Goal: Check status: Check status

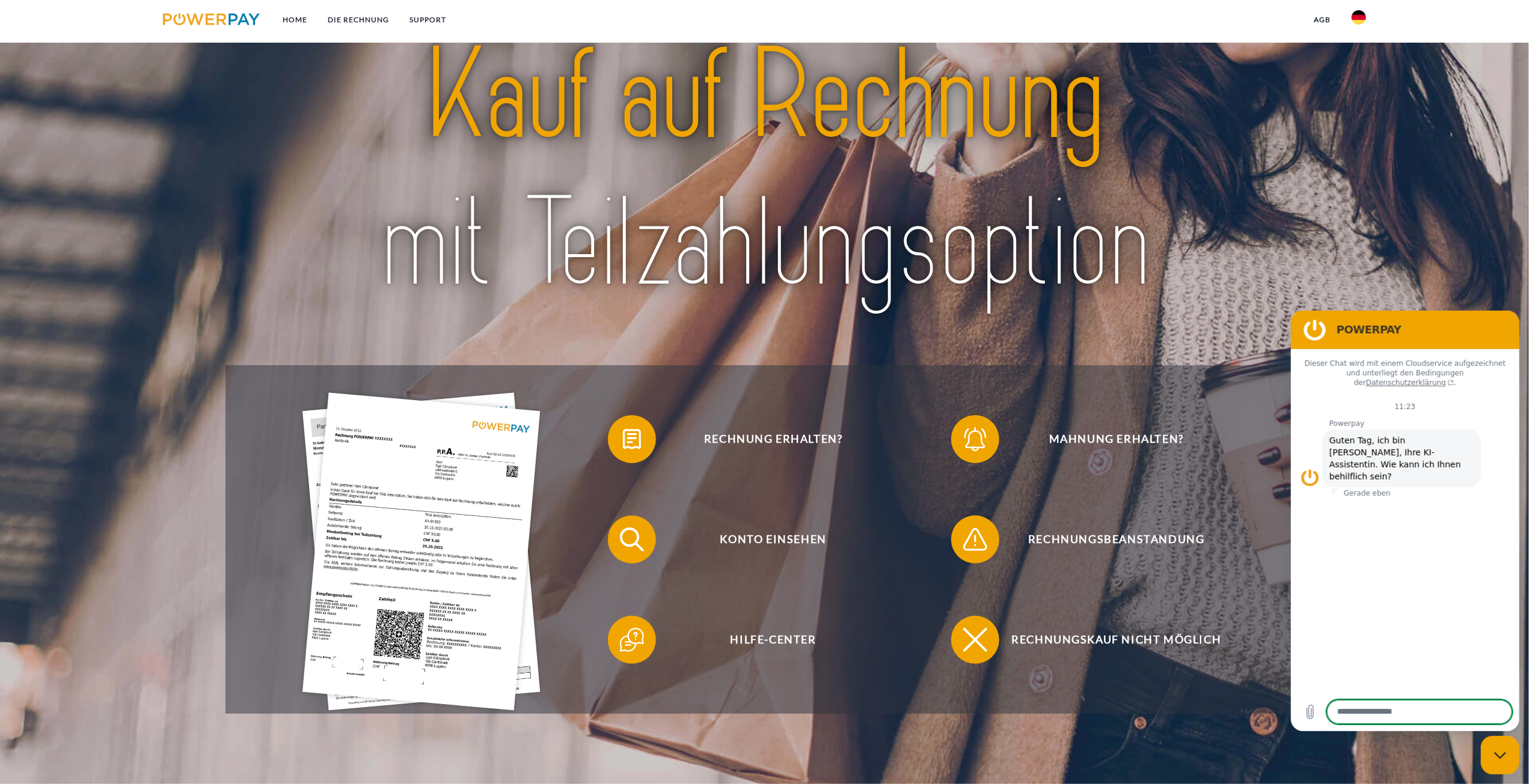
scroll to position [181, 0]
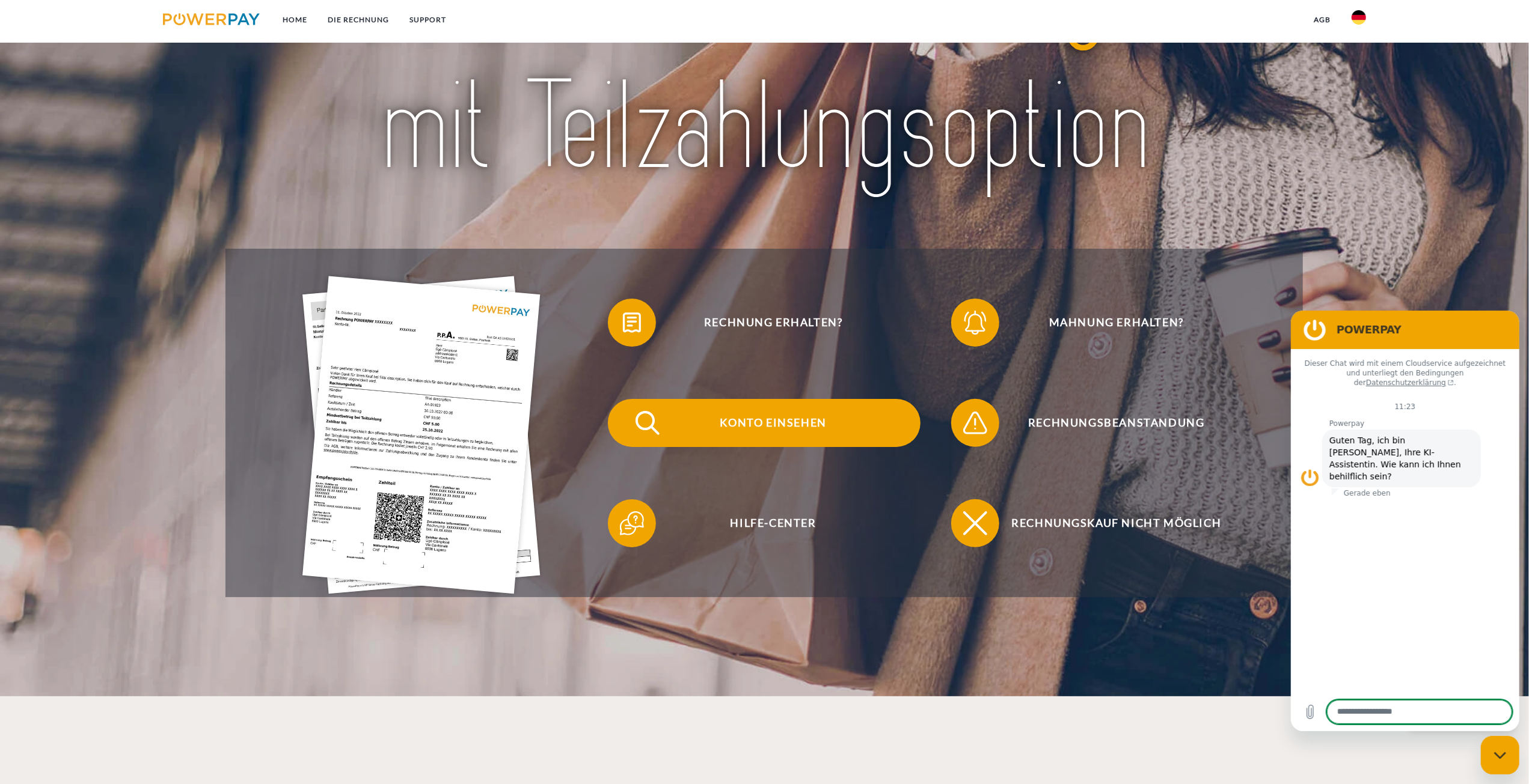
click at [785, 421] on span "Konto einsehen" at bounding box center [773, 423] width 295 height 48
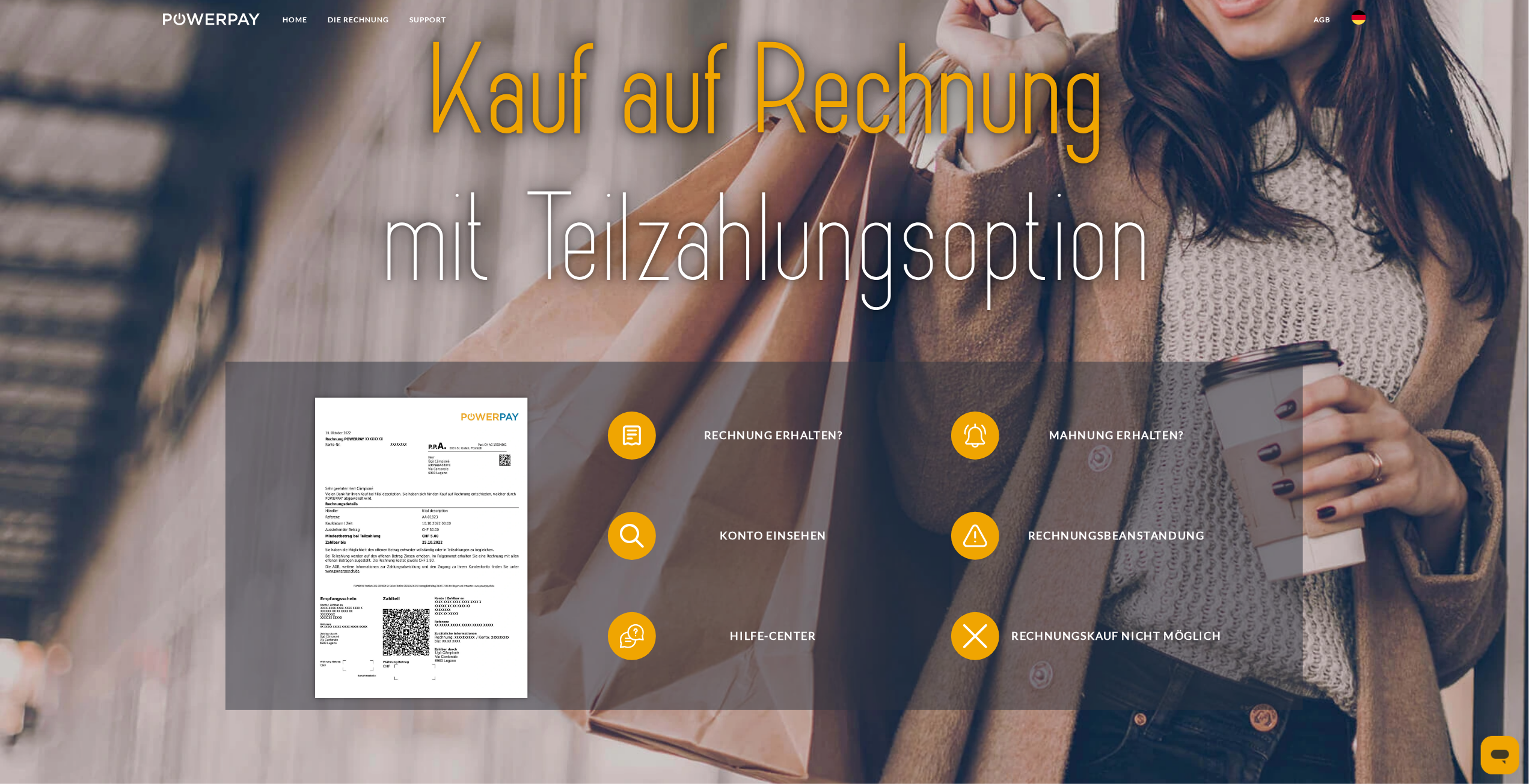
scroll to position [120, 0]
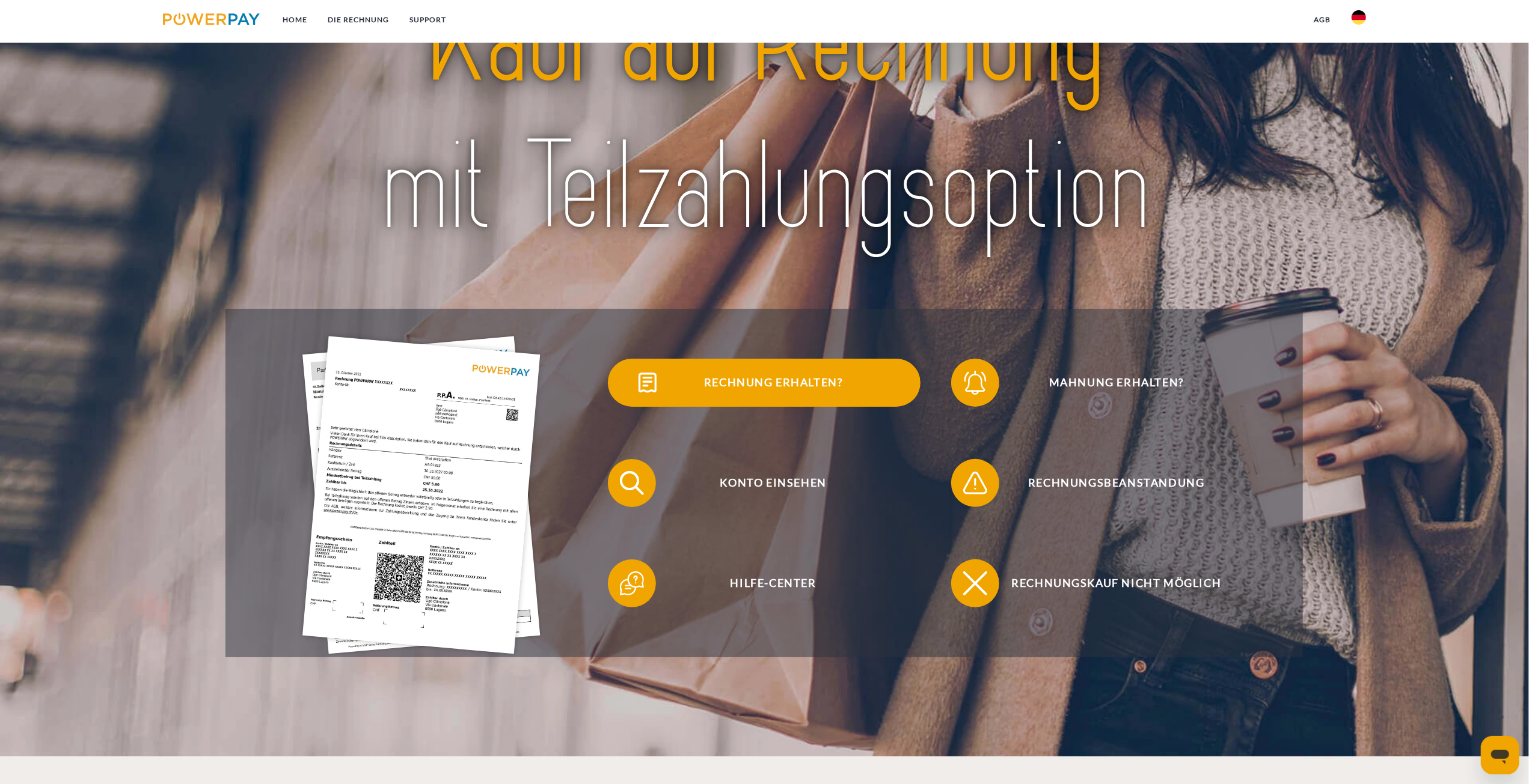
click at [801, 379] on span "Rechnung erhalten?" at bounding box center [773, 383] width 295 height 48
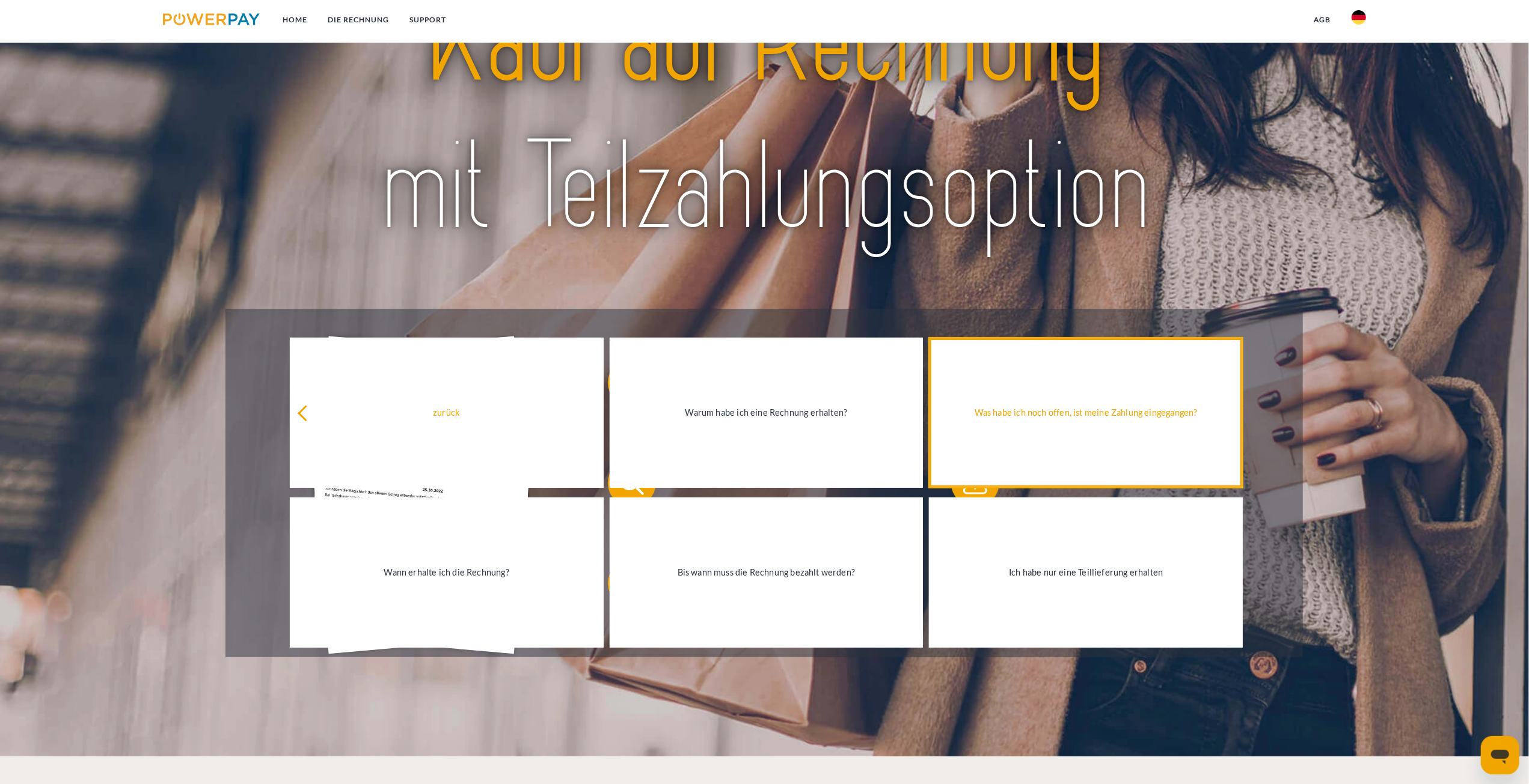
click at [1037, 452] on link "Was habe ich noch offen, ist meine Zahlung eingegangen?" at bounding box center [1086, 412] width 314 height 150
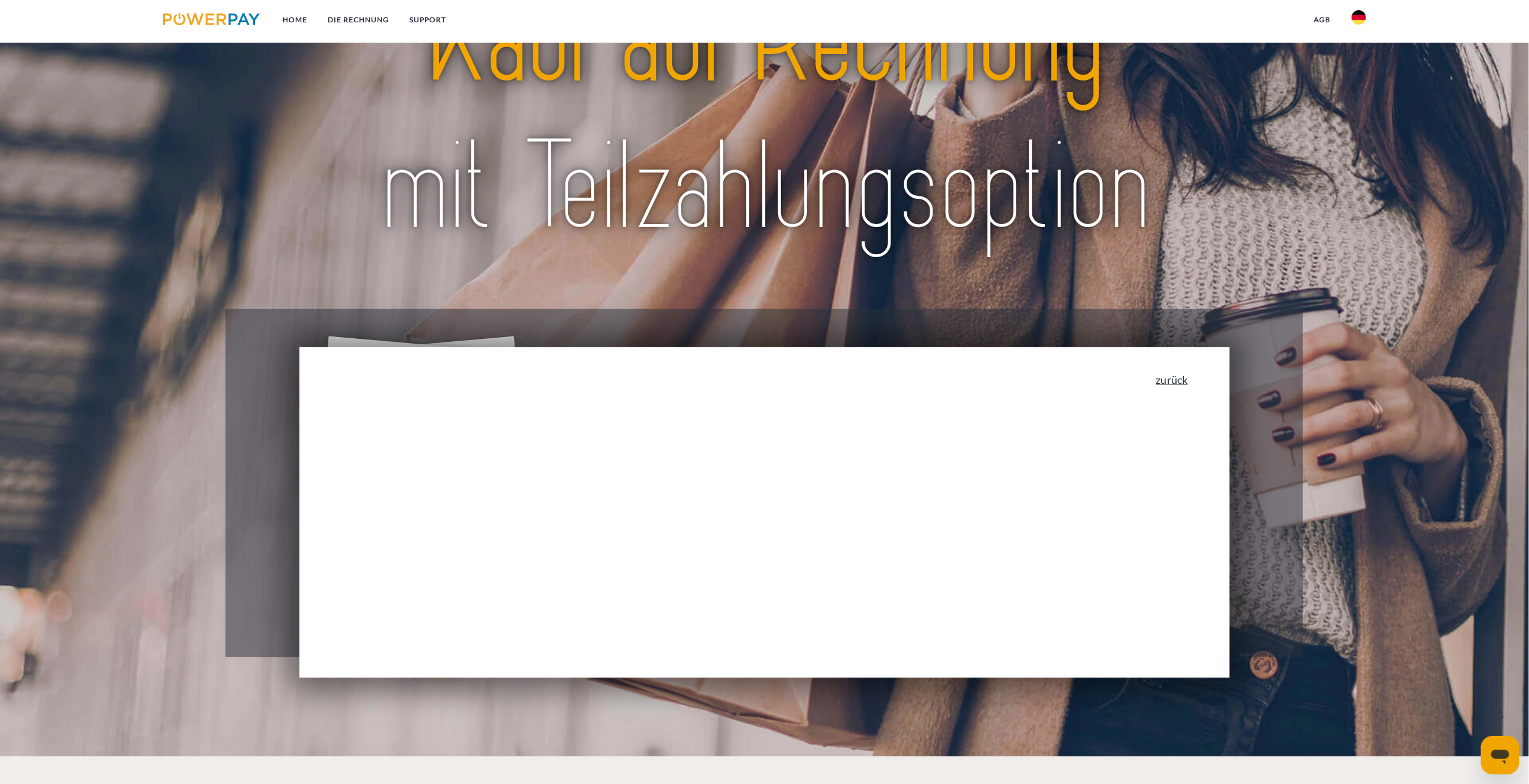
click at [1181, 381] on link "zurück" at bounding box center [1172, 379] width 32 height 11
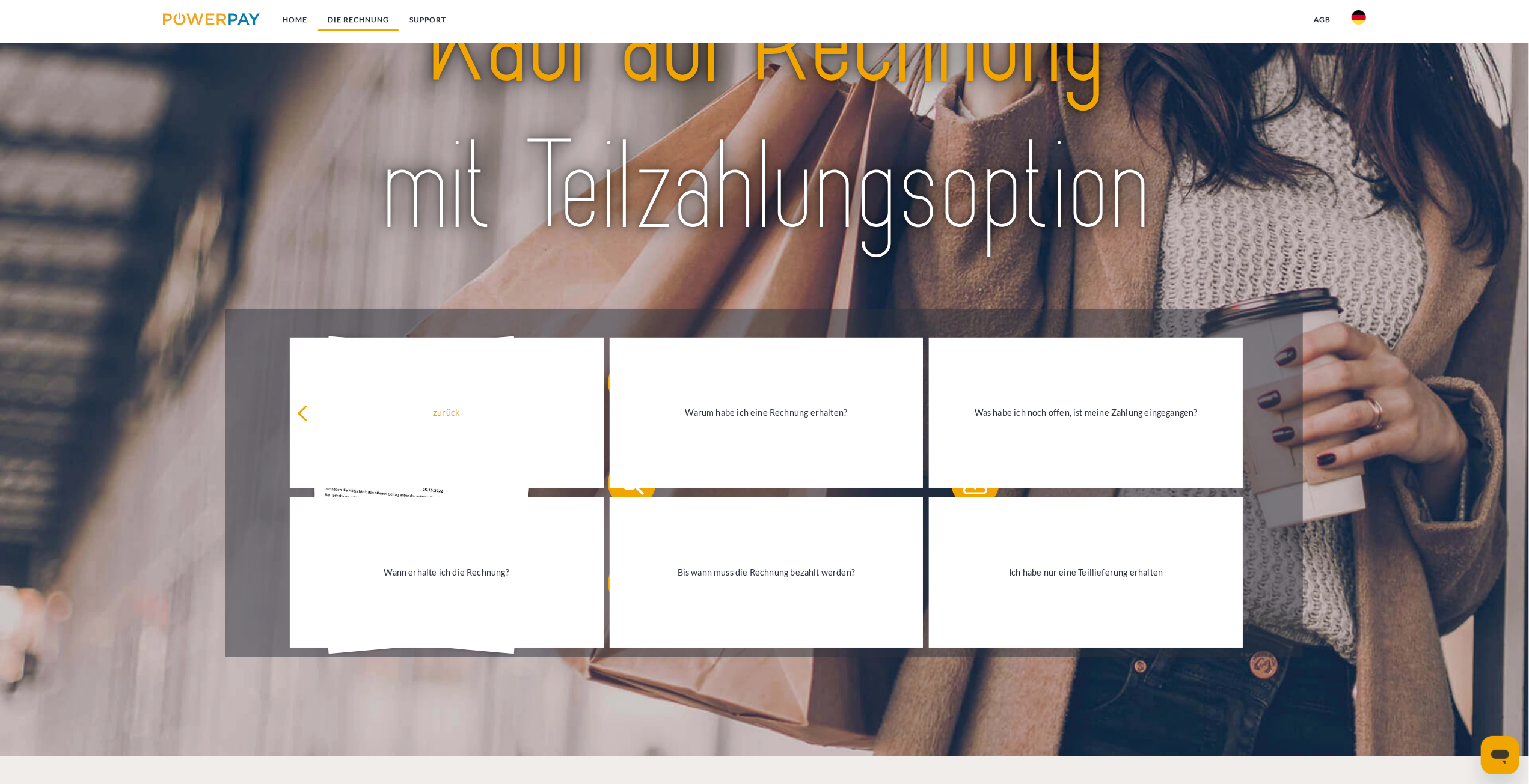
click at [371, 16] on link "DIE RECHNUNG" at bounding box center [358, 19] width 82 height 21
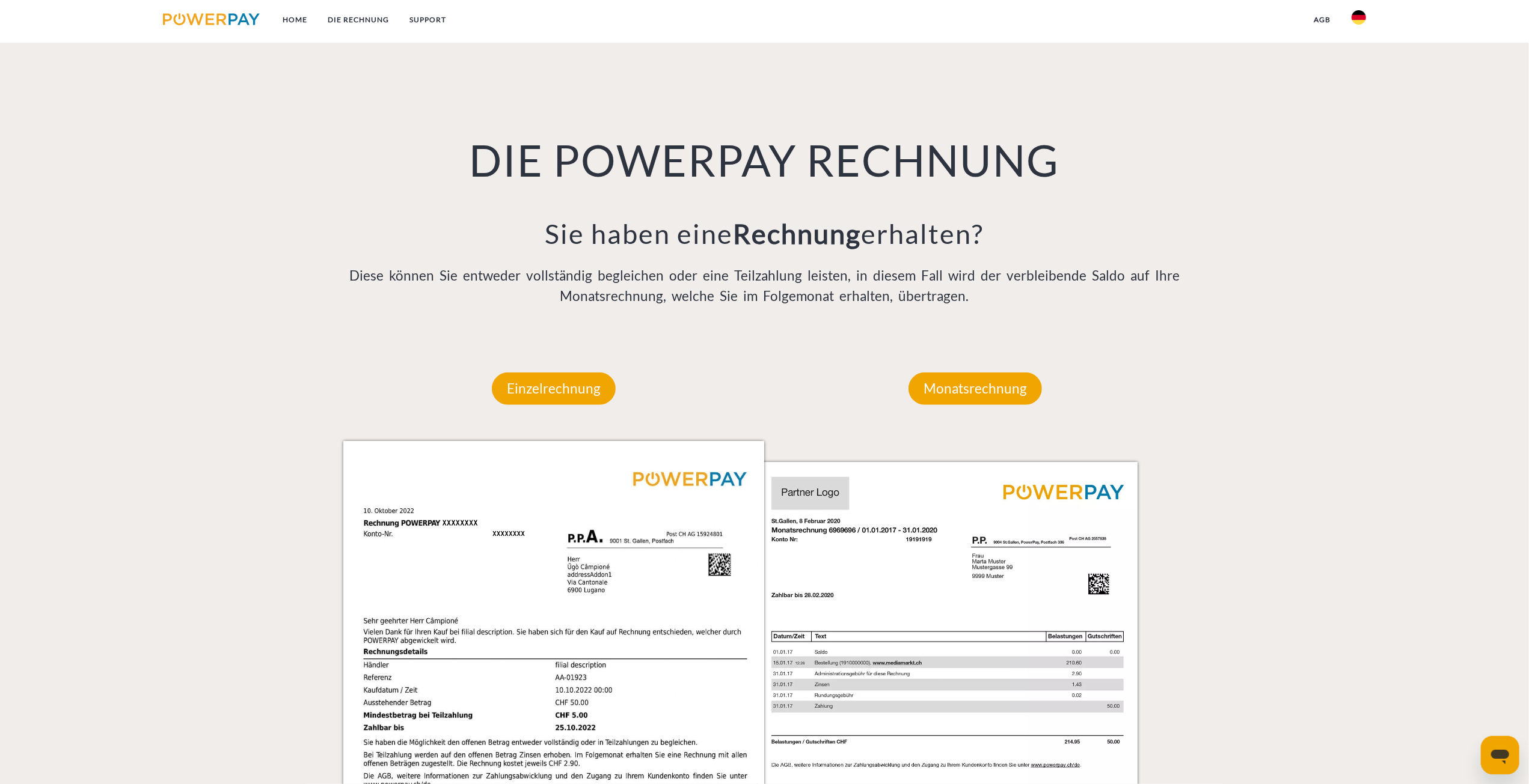
scroll to position [877, 0]
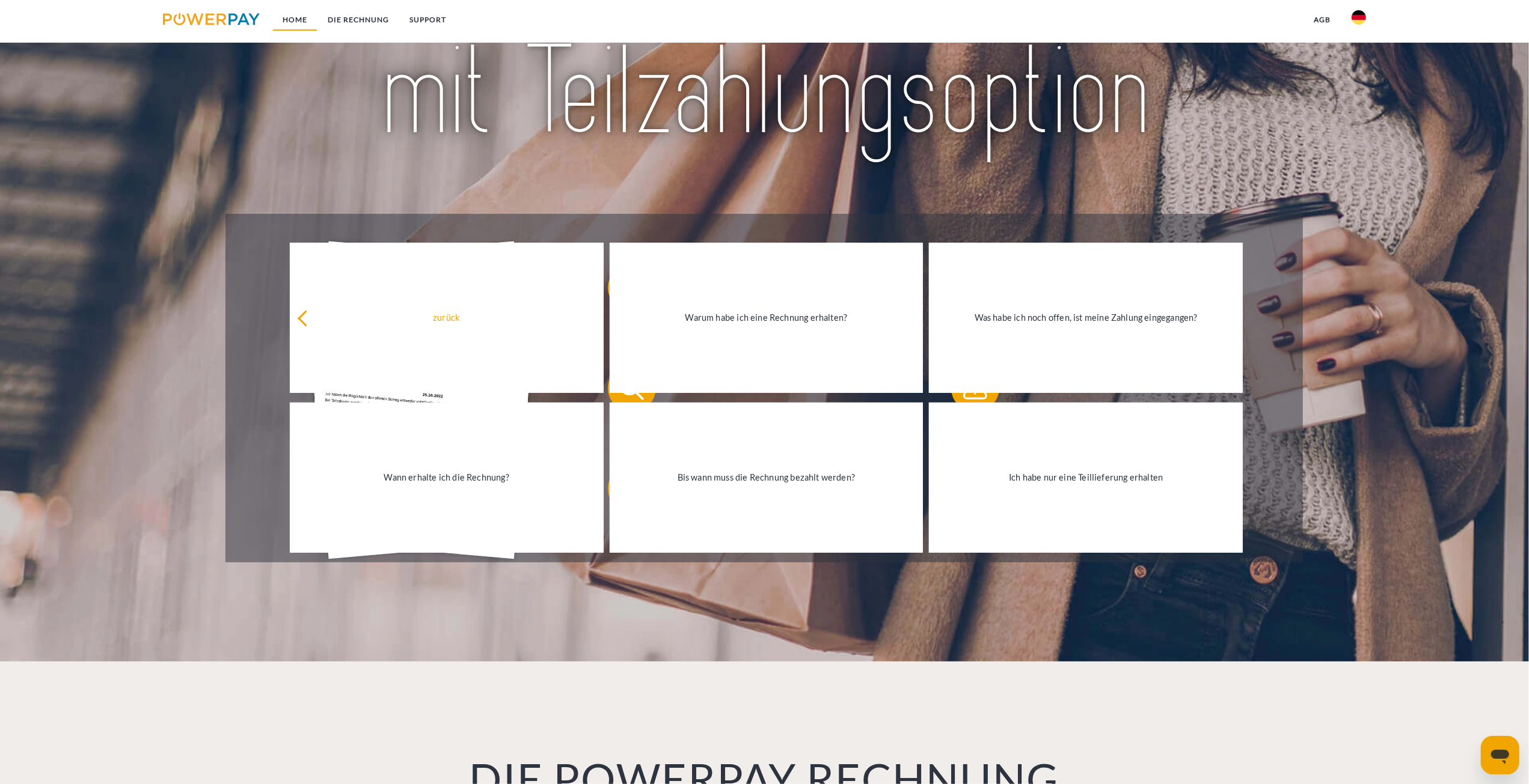
click at [294, 26] on link "Home" at bounding box center [295, 19] width 45 height 21
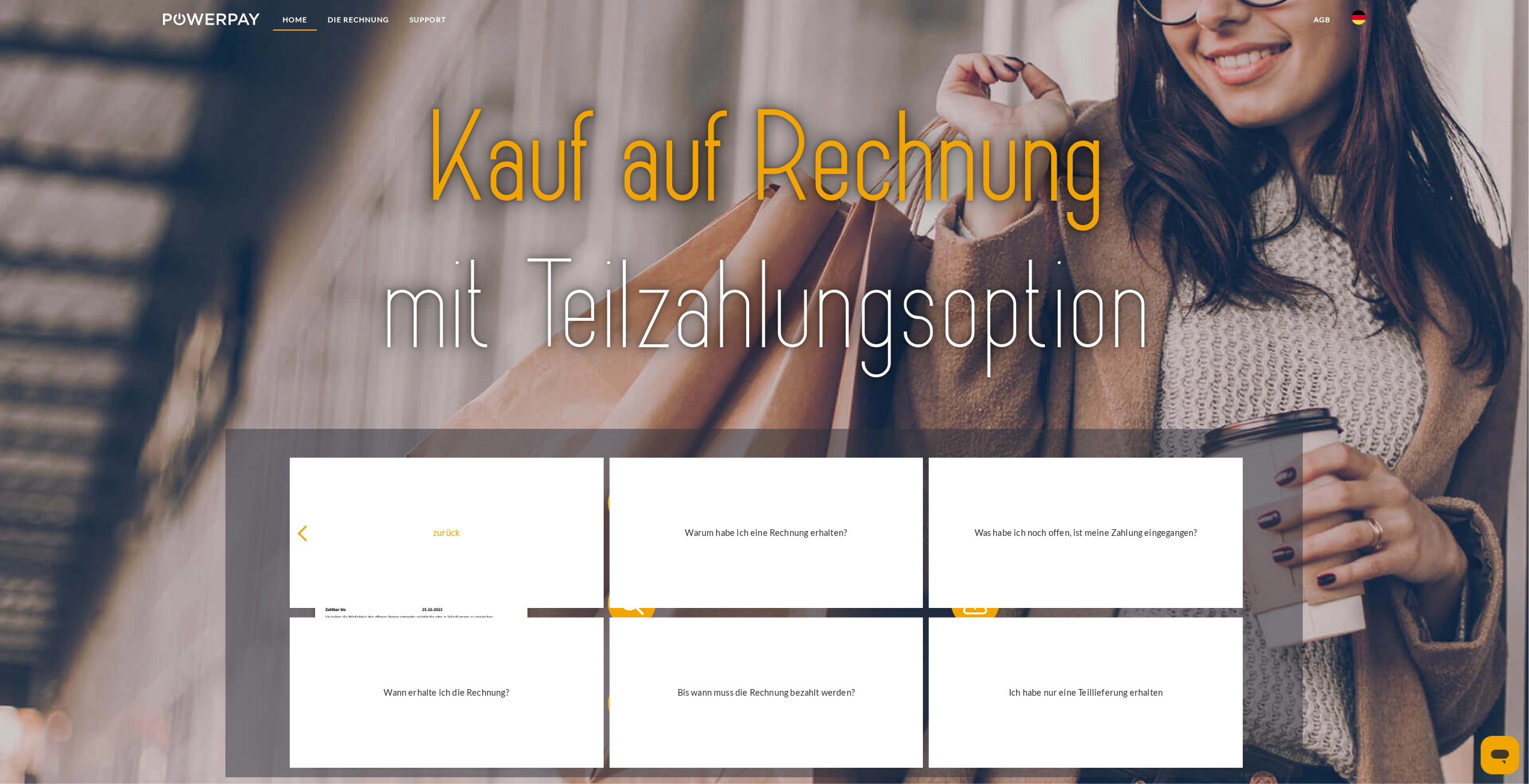
click at [302, 18] on link "Home" at bounding box center [295, 19] width 45 height 21
click at [231, 17] on img at bounding box center [212, 19] width 97 height 12
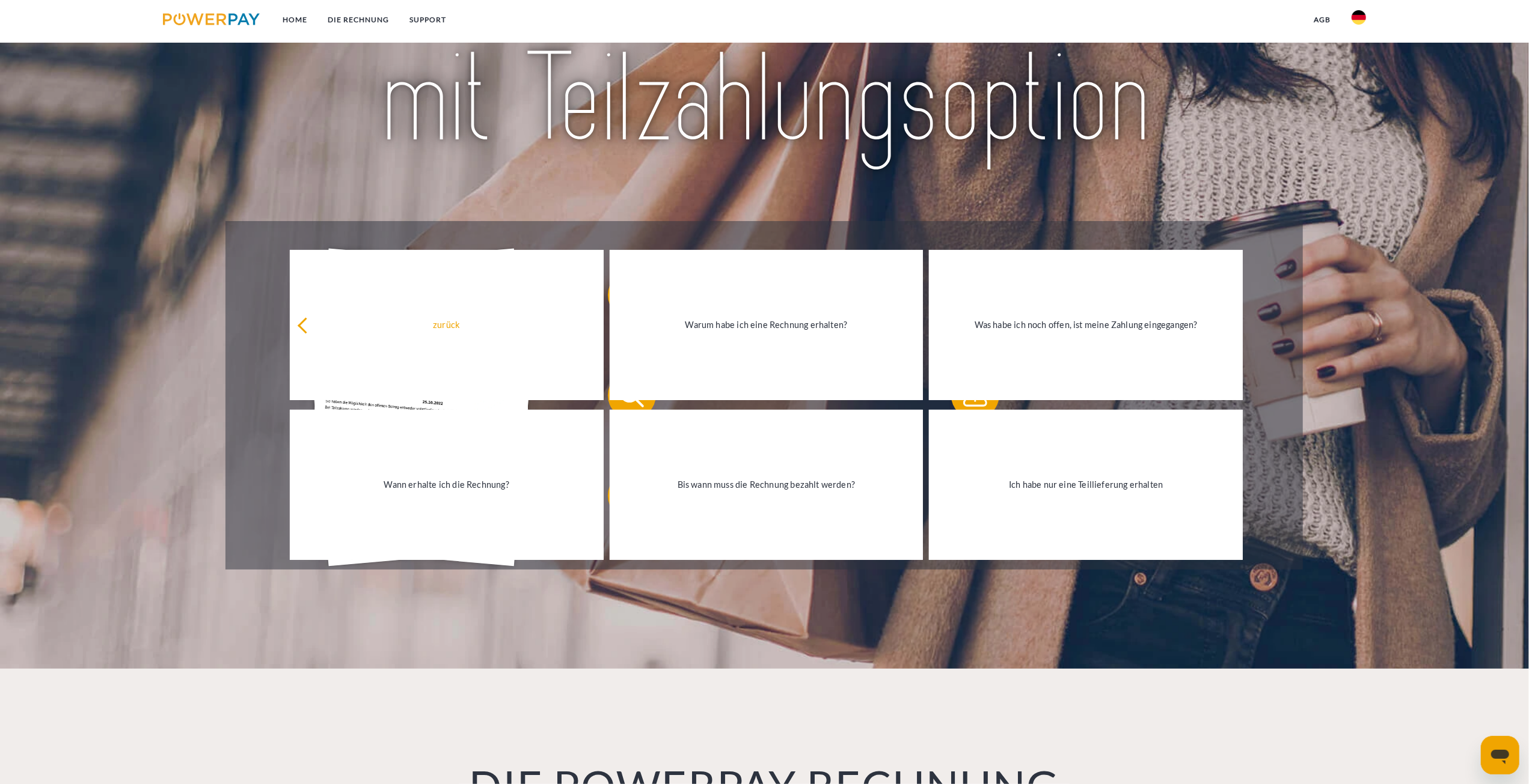
scroll to position [216, 0]
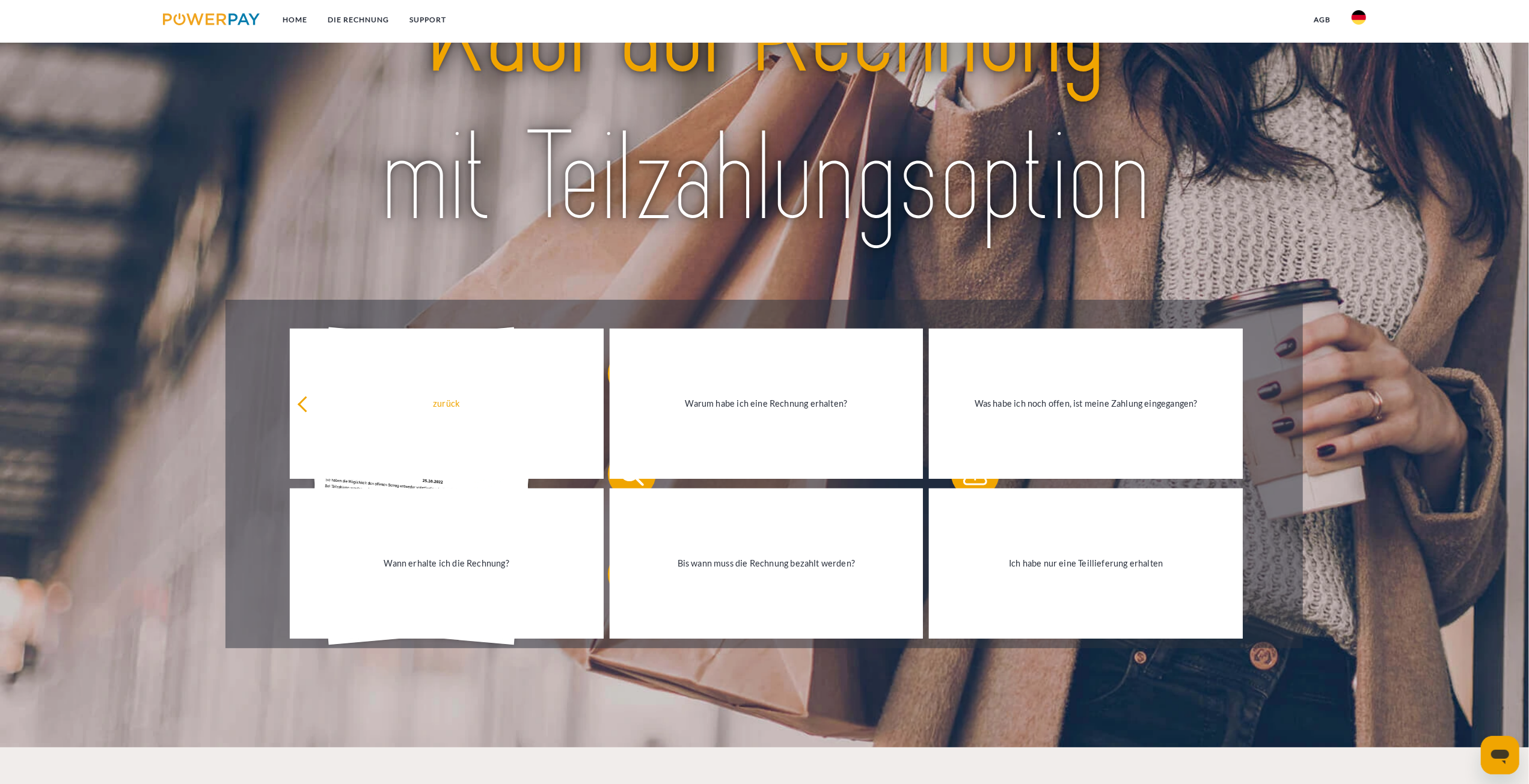
scroll to position [120, 0]
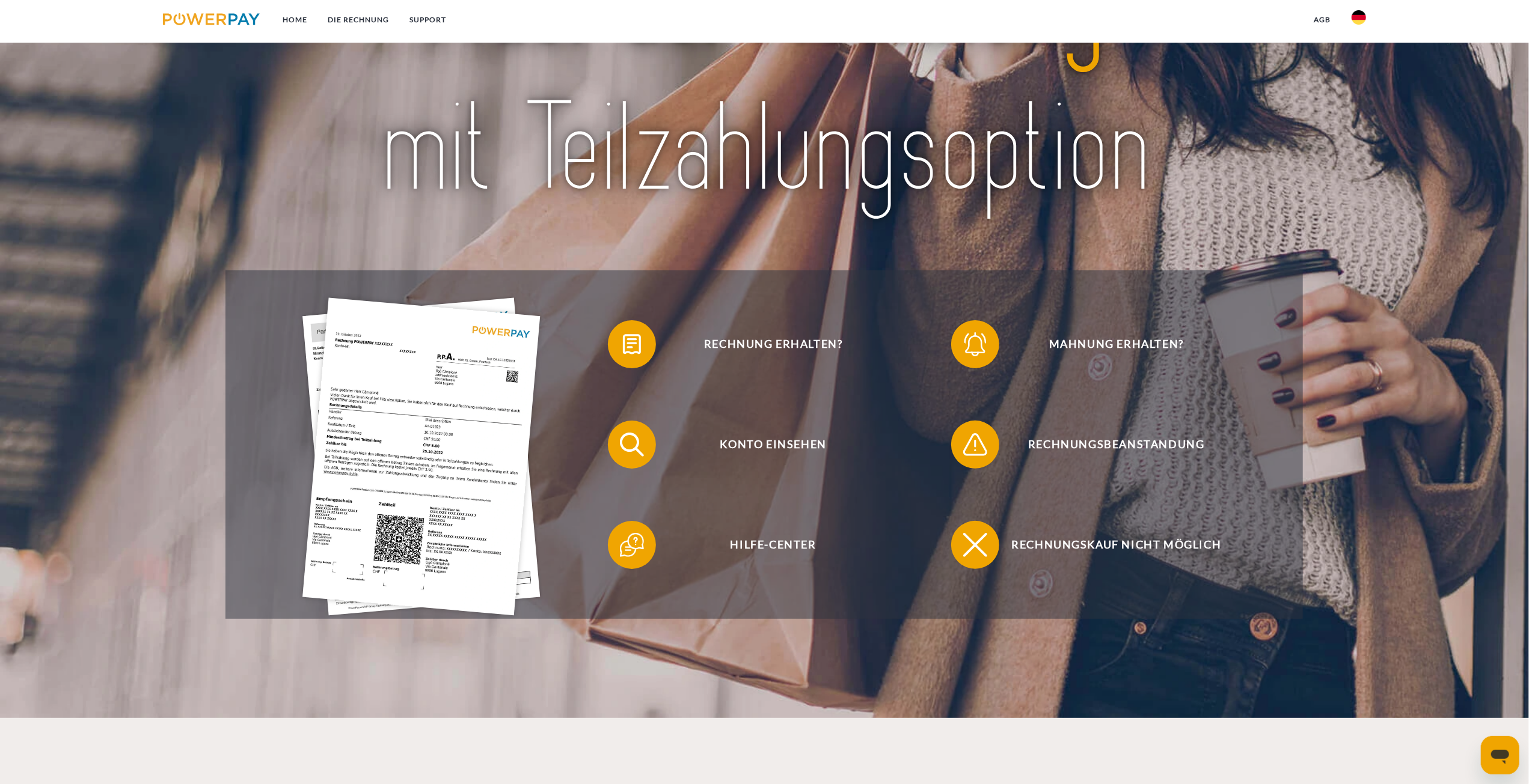
scroll to position [99, 0]
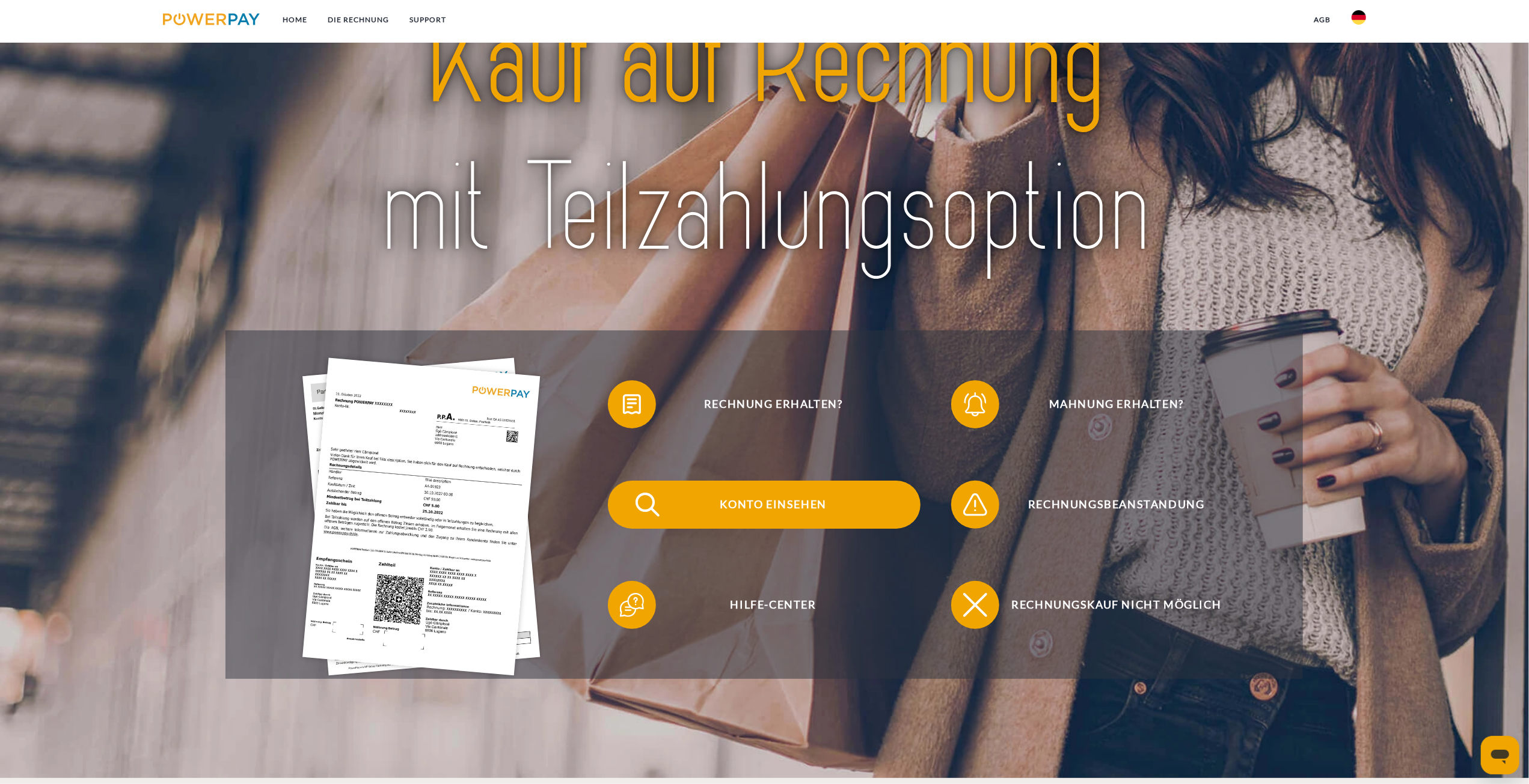
click at [783, 502] on span "Konto einsehen" at bounding box center [773, 505] width 295 height 48
